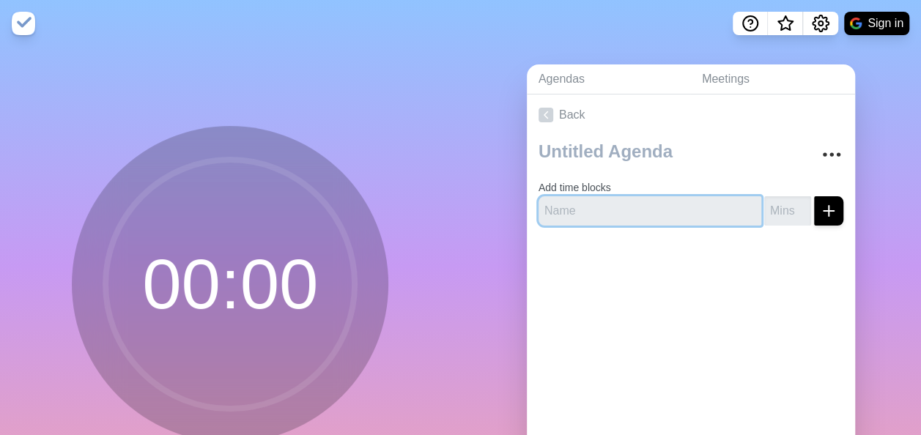
click at [639, 202] on input "text" at bounding box center [650, 210] width 223 height 29
type input "Introductions"
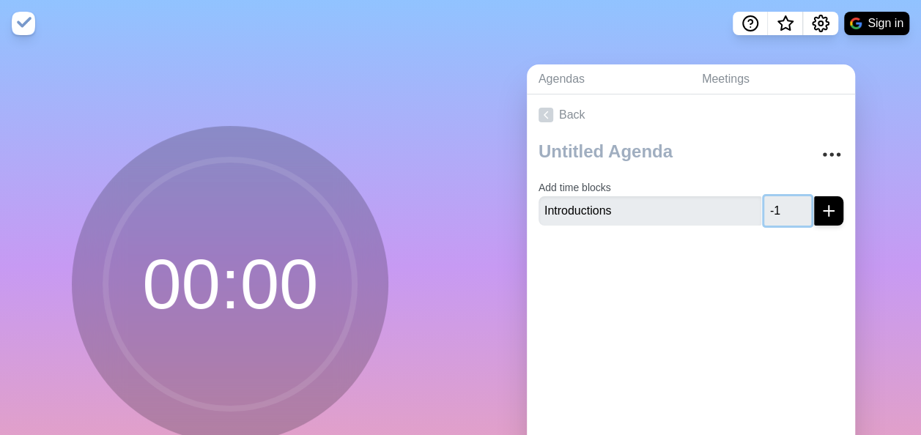
click at [781, 209] on input "-1" at bounding box center [787, 210] width 47 height 29
click at [784, 207] on input "0" at bounding box center [787, 210] width 47 height 29
click at [783, 207] on input "1" at bounding box center [787, 210] width 47 height 29
click at [783, 207] on input "2" at bounding box center [787, 210] width 47 height 29
click at [783, 207] on input "3" at bounding box center [787, 210] width 47 height 29
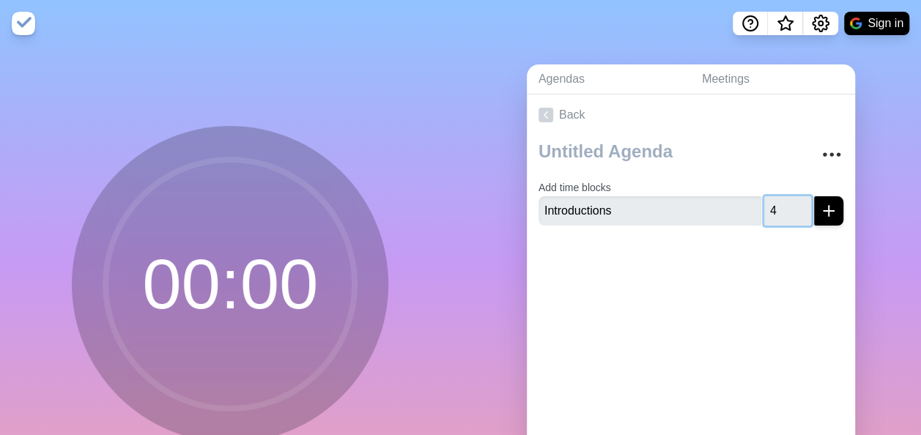
click at [783, 207] on input "4" at bounding box center [787, 210] width 47 height 29
click at [783, 207] on input "5" at bounding box center [787, 210] width 47 height 29
click at [783, 207] on input "6" at bounding box center [787, 210] width 47 height 29
click at [783, 207] on input "7" at bounding box center [787, 210] width 47 height 29
click at [783, 207] on input "8" at bounding box center [787, 210] width 47 height 29
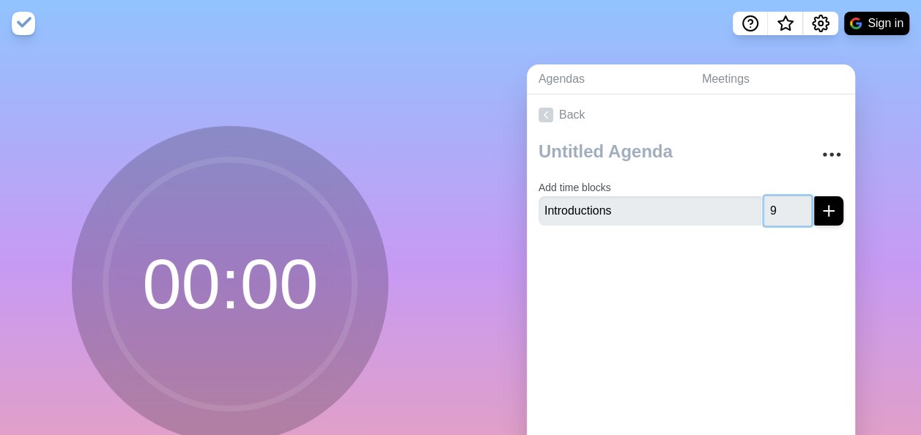
click at [783, 207] on input "9" at bounding box center [787, 210] width 47 height 29
type input "10"
click at [781, 205] on input "10" at bounding box center [787, 210] width 47 height 29
click at [820, 211] on icon "submit" at bounding box center [829, 211] width 18 height 18
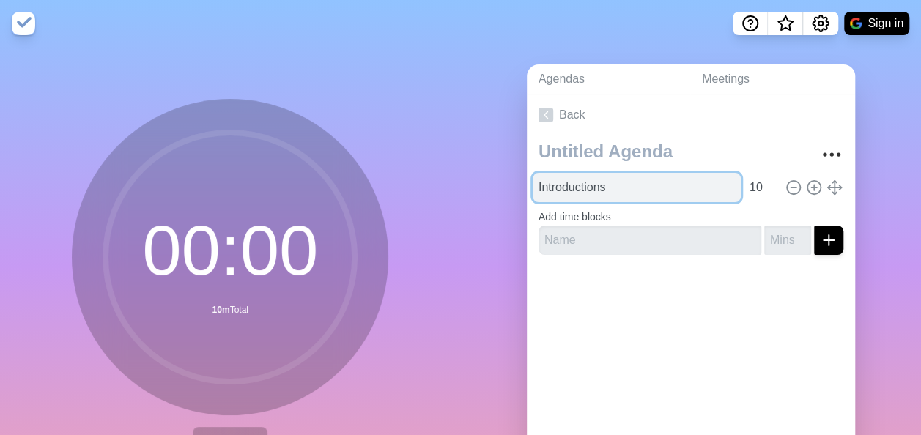
click at [582, 179] on input "Introductions" at bounding box center [637, 187] width 208 height 29
click at [632, 183] on input "Introductions" at bounding box center [637, 187] width 208 height 29
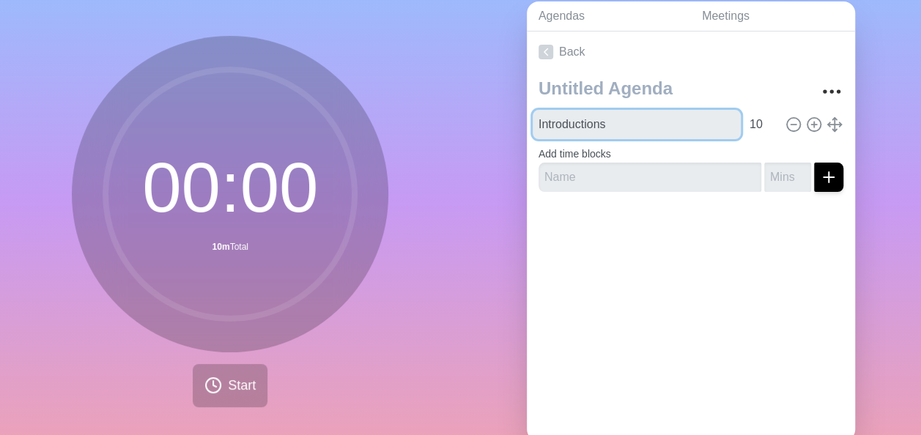
scroll to position [109, 0]
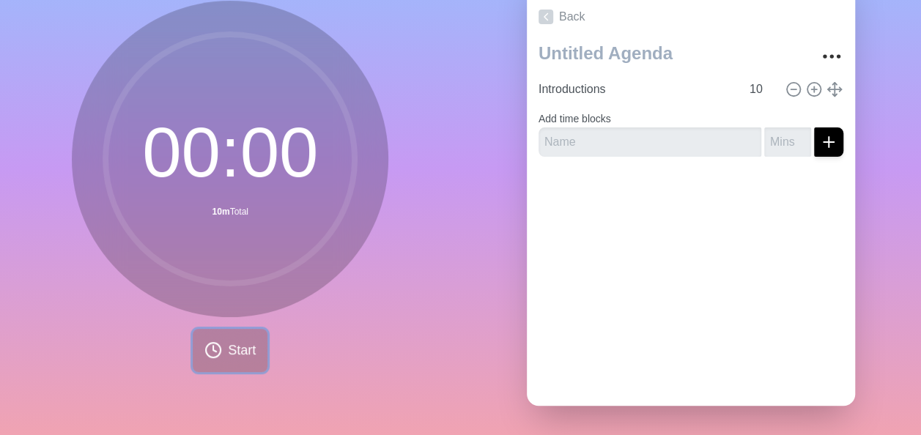
click at [217, 349] on button "Start" at bounding box center [230, 350] width 75 height 43
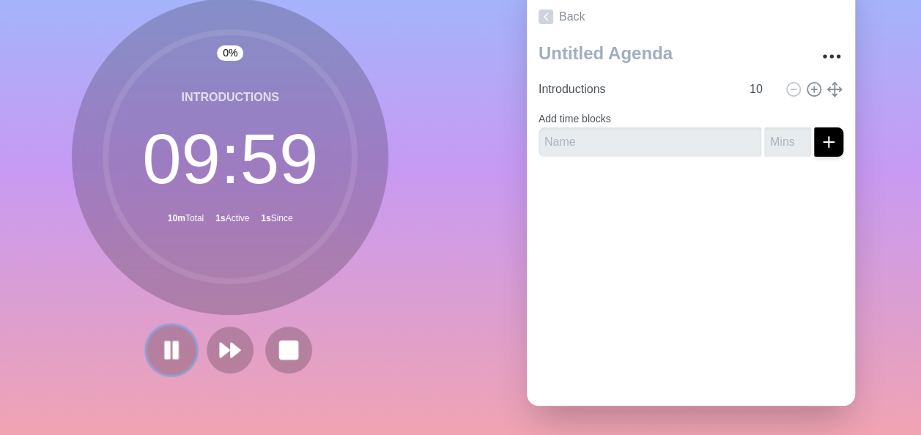
click at [174, 342] on rect at bounding box center [176, 350] width 4 height 16
click at [293, 338] on icon at bounding box center [288, 350] width 25 height 25
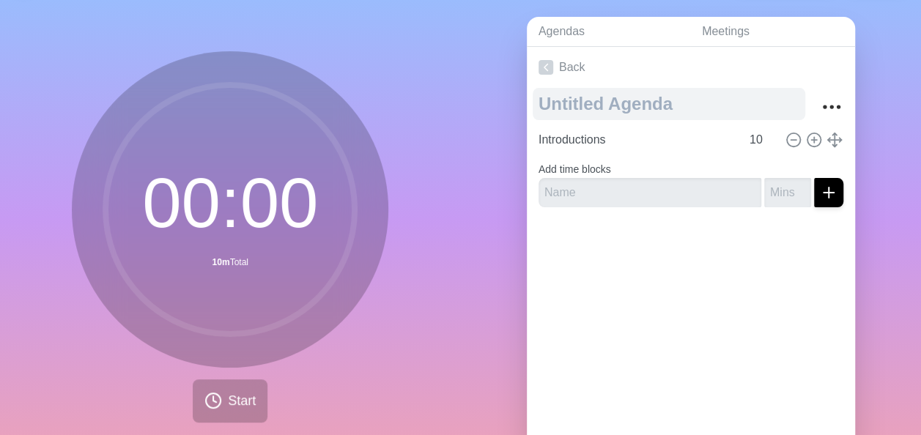
scroll to position [0, 0]
